Goal: Check status

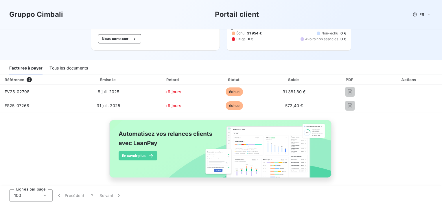
scroll to position [49, 0]
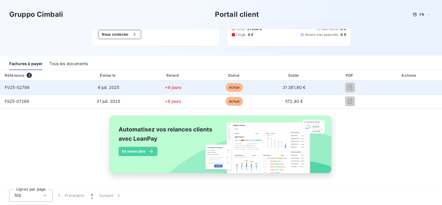
click at [19, 89] on span "FV25-02798" at bounding box center [17, 87] width 25 height 5
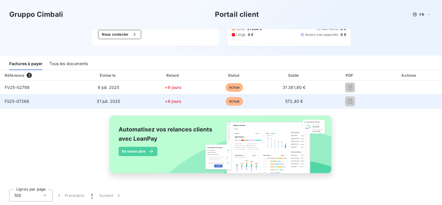
click at [29, 104] on td "FS25-07268" at bounding box center [37, 101] width 75 height 14
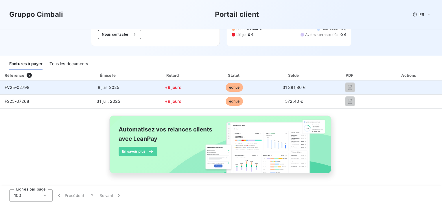
click at [231, 87] on span "échue" at bounding box center [234, 87] width 17 height 9
click at [174, 89] on span "+9 jours" at bounding box center [173, 87] width 16 height 5
click at [294, 86] on span "31 381,80 €" at bounding box center [294, 87] width 23 height 5
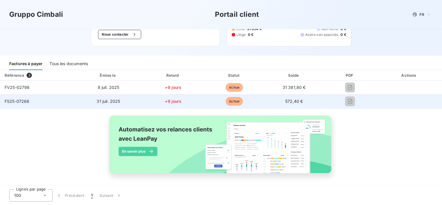
scroll to position [0, 0]
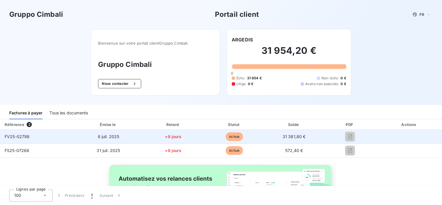
click at [15, 139] on div "FV25-02798" at bounding box center [17, 137] width 25 height 6
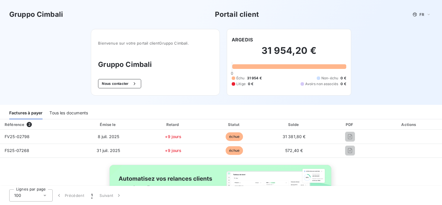
click at [64, 115] on div "Tous les documents" at bounding box center [68, 113] width 38 height 12
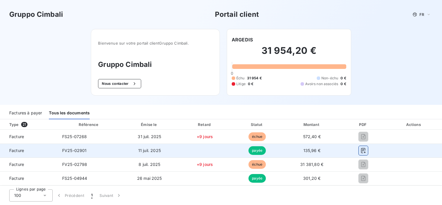
click at [361, 151] on icon "button" at bounding box center [364, 151] width 6 height 6
